Goal: Task Accomplishment & Management: Manage account settings

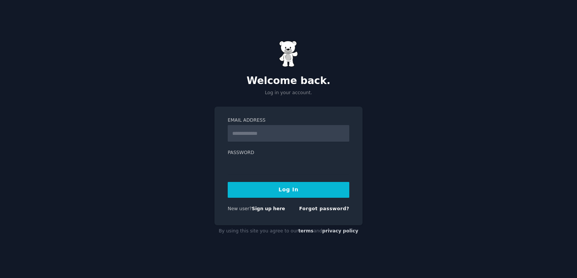
click at [266, 137] on input "Email Address" at bounding box center [288, 133] width 121 height 17
type input "**********"
click at [283, 192] on button "Log In" at bounding box center [288, 190] width 121 height 16
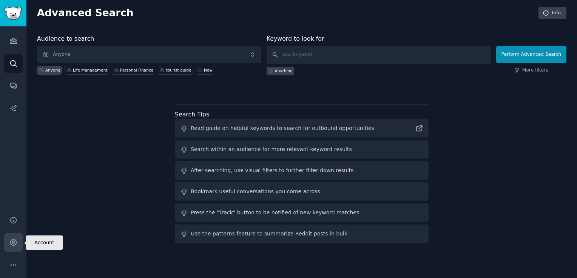
click at [11, 245] on icon "Sidebar" at bounding box center [13, 243] width 8 height 8
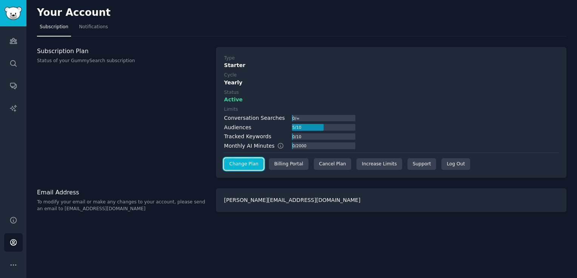
click at [244, 165] on link "Change Plan" at bounding box center [244, 164] width 40 height 12
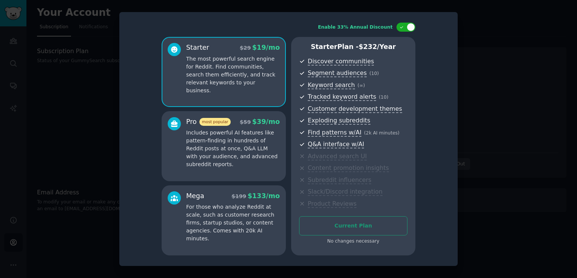
click at [475, 76] on div at bounding box center [288, 139] width 577 height 278
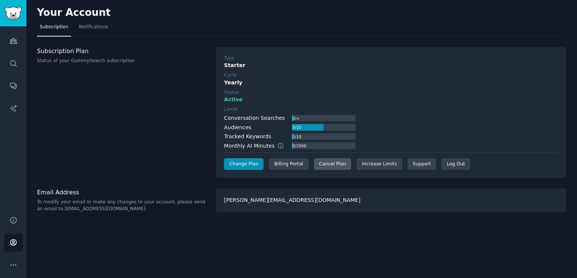
click at [329, 165] on div "Cancel Plan" at bounding box center [332, 164] width 37 height 12
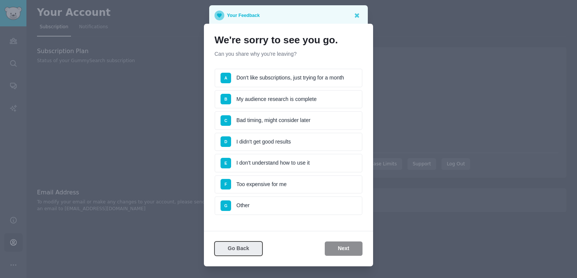
click at [243, 249] on button "Go Back" at bounding box center [238, 249] width 48 height 15
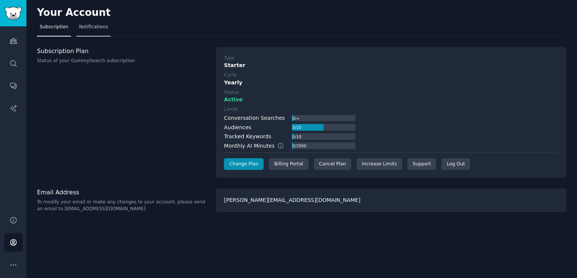
click at [98, 30] on span "Notifications" at bounding box center [93, 27] width 29 height 7
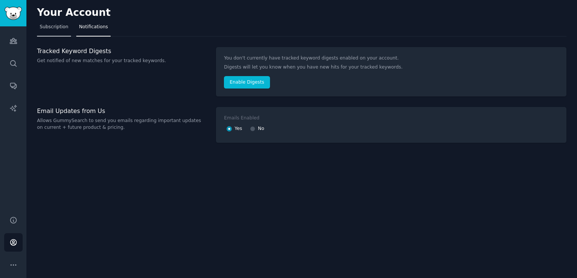
click at [52, 29] on span "Subscription" at bounding box center [54, 27] width 29 height 7
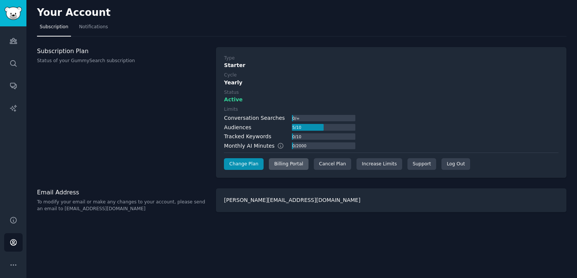
click at [285, 166] on div "Billing Portal" at bounding box center [289, 164] width 40 height 12
click at [407, 165] on link "Support" at bounding box center [421, 164] width 29 height 12
click at [427, 93] on label "Status" at bounding box center [391, 92] width 334 height 7
click at [327, 167] on div "Cancel Plan" at bounding box center [332, 164] width 37 height 12
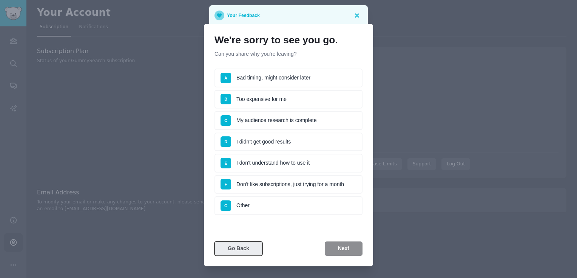
click at [235, 248] on button "Go Back" at bounding box center [238, 249] width 48 height 15
